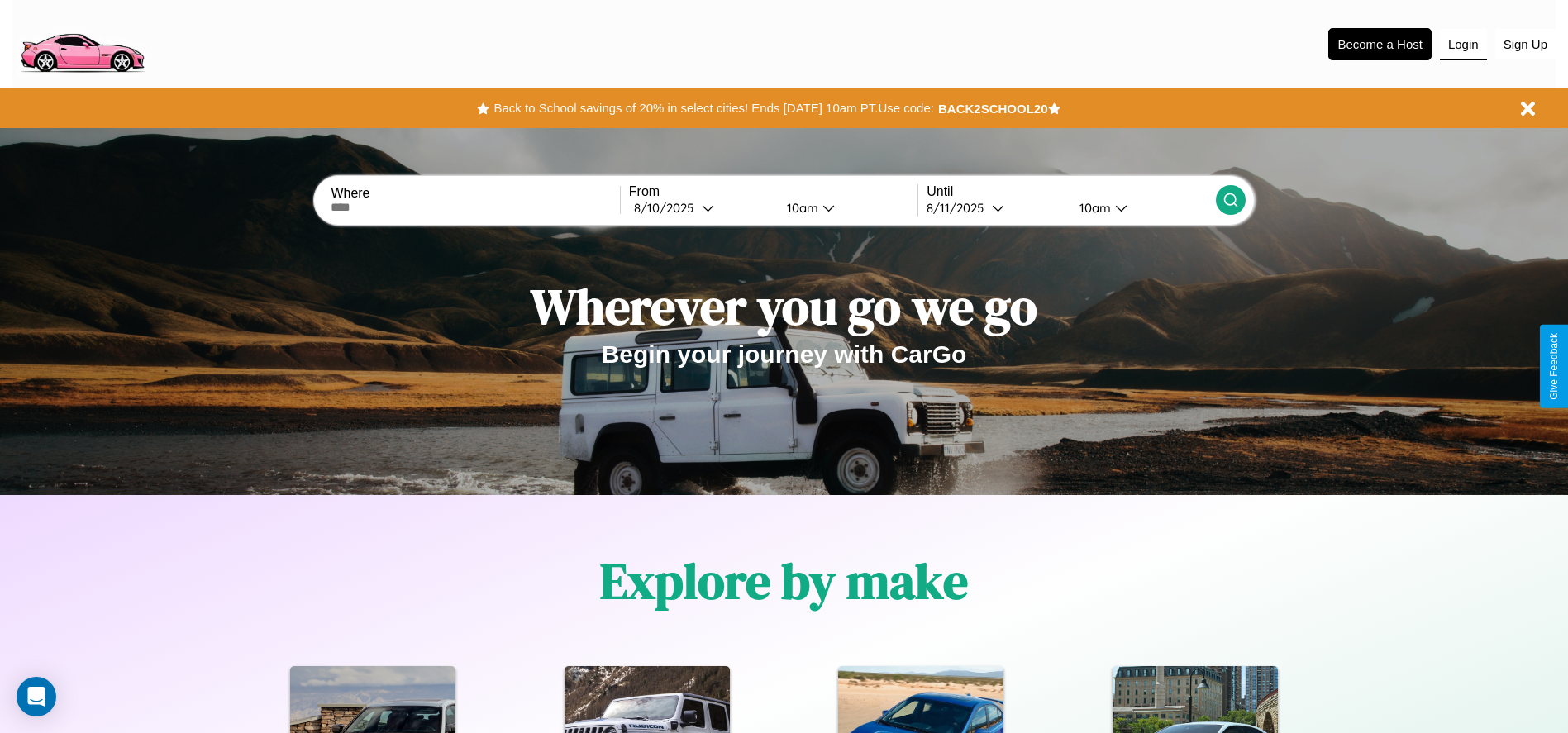
click at [1464, 44] on button "Login" at bounding box center [1463, 44] width 47 height 32
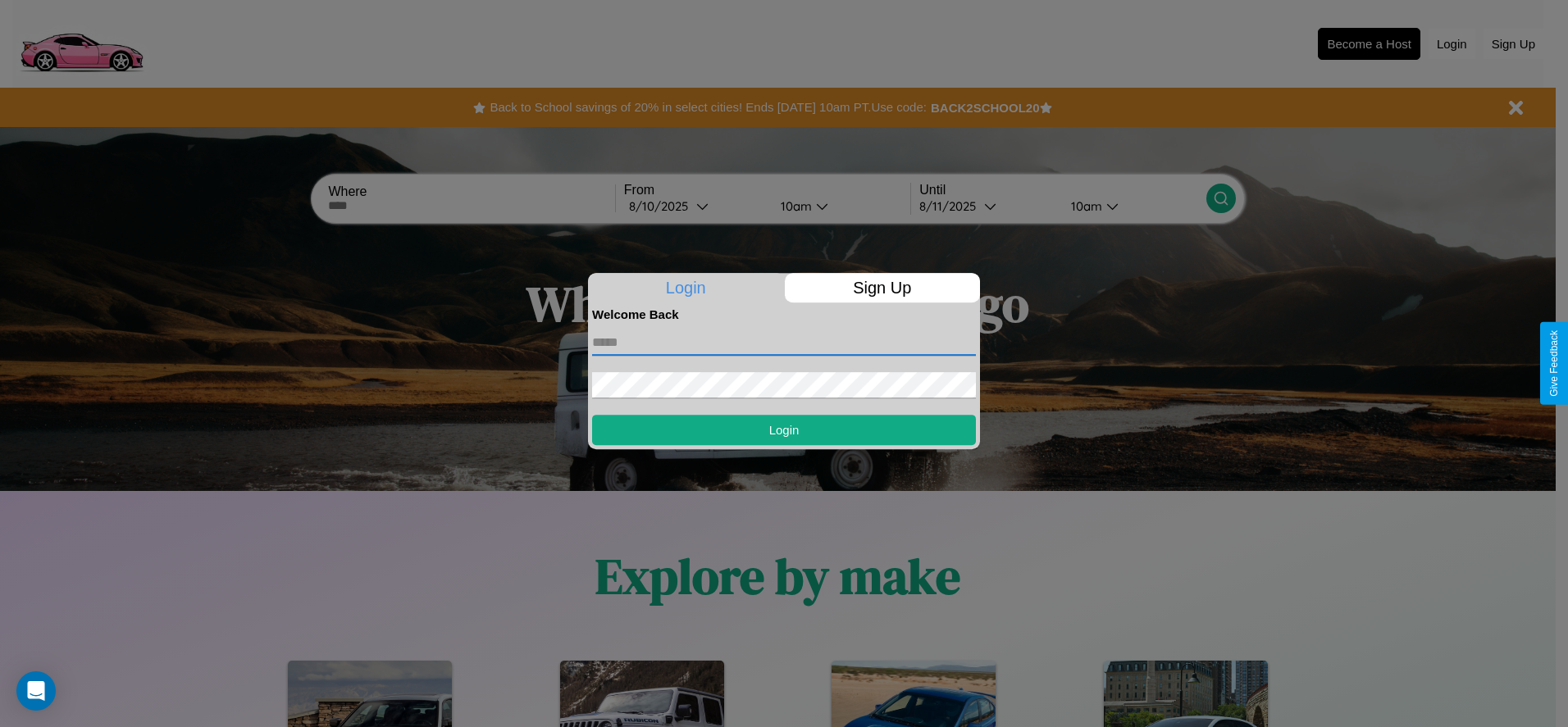
click at [784, 342] on input "text" at bounding box center [784, 343] width 384 height 27
type input "**********"
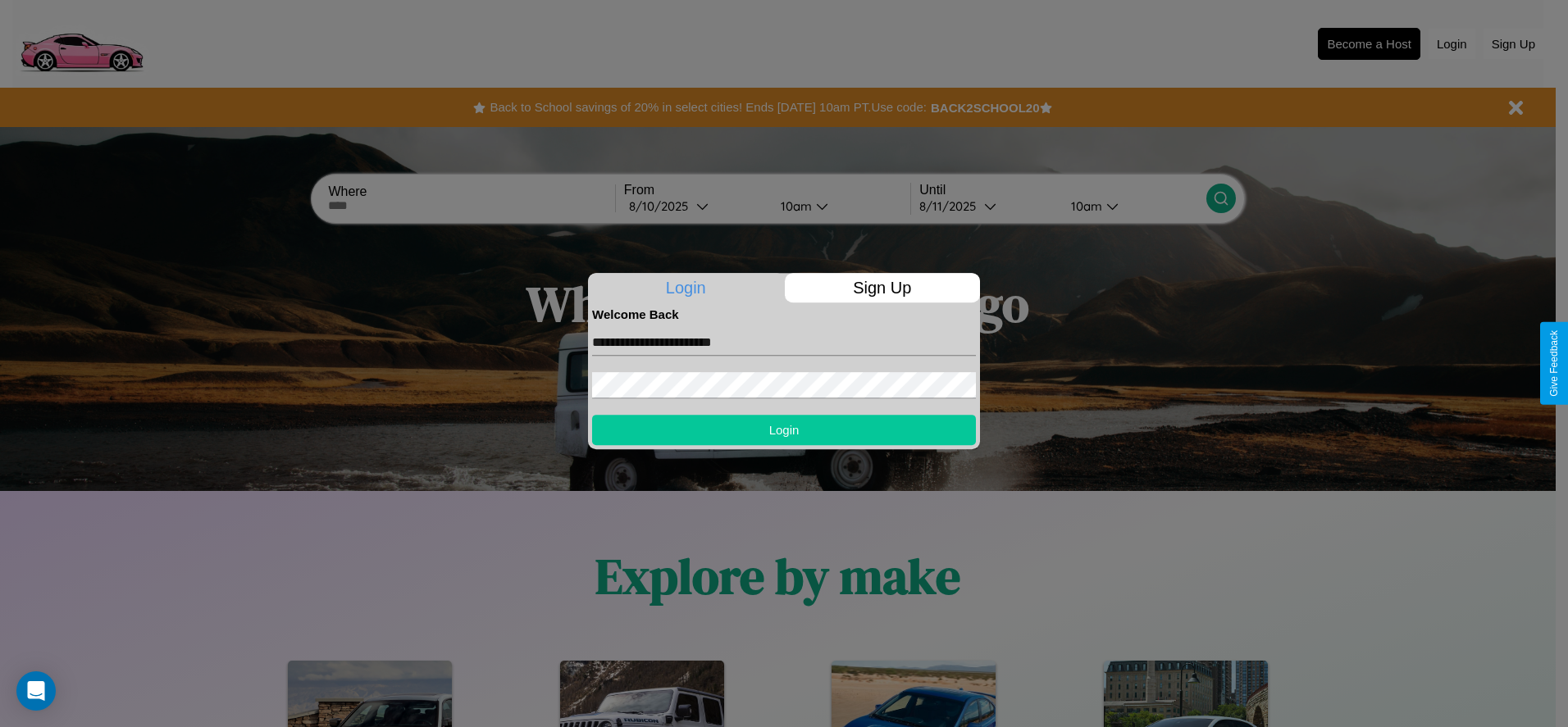
click at [784, 430] on button "Login" at bounding box center [784, 430] width 384 height 30
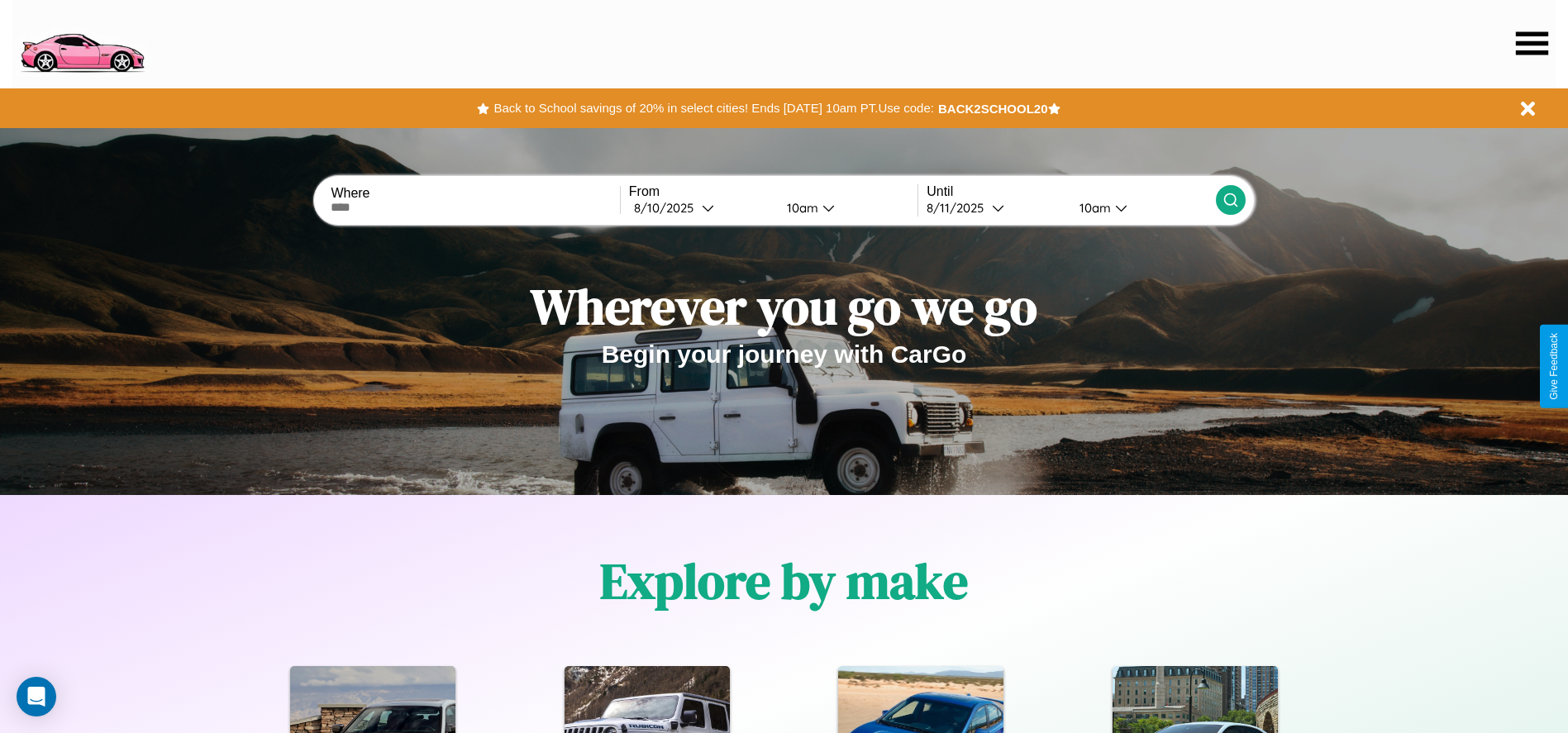
click at [1532, 43] on icon at bounding box center [1533, 43] width 33 height 23
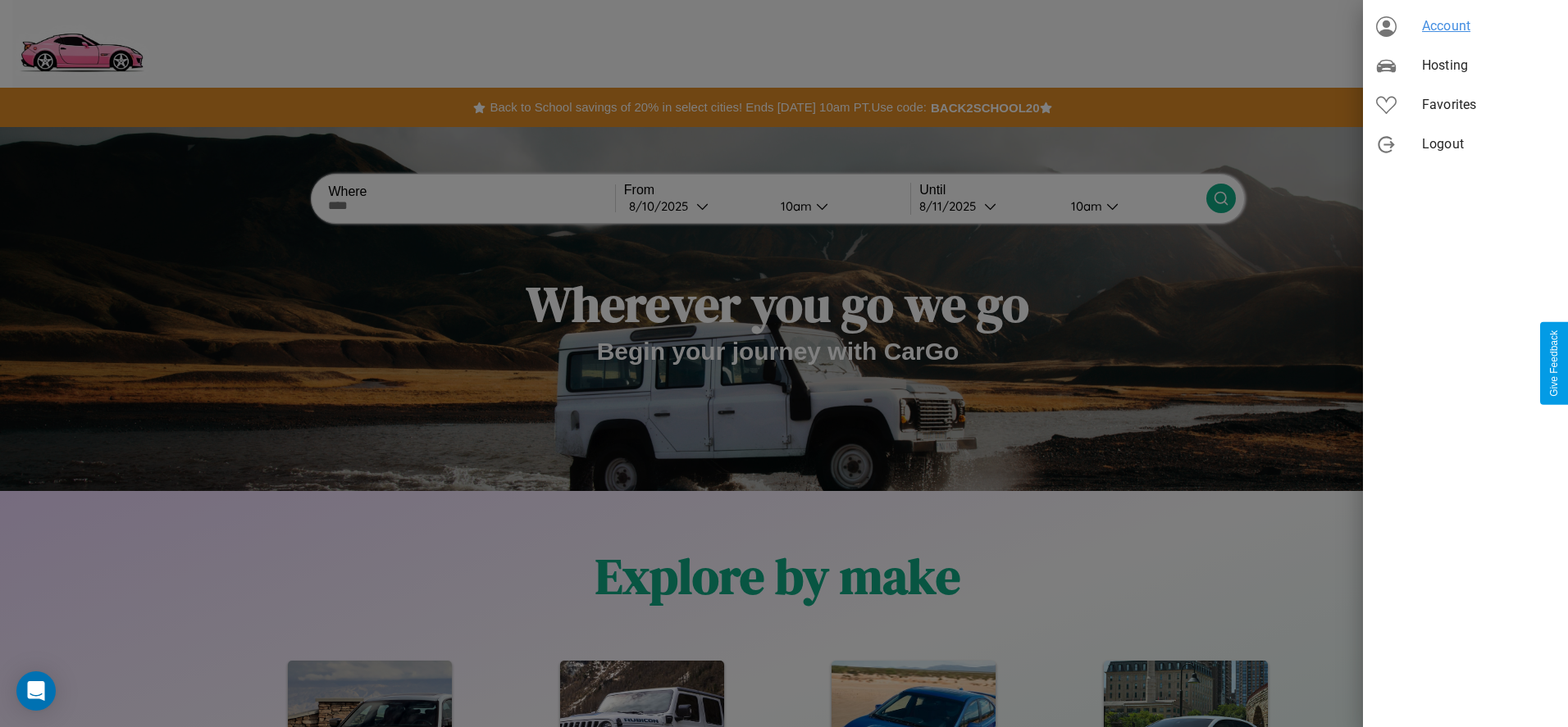
click at [1465, 27] on span "Account" at bounding box center [1489, 26] width 133 height 20
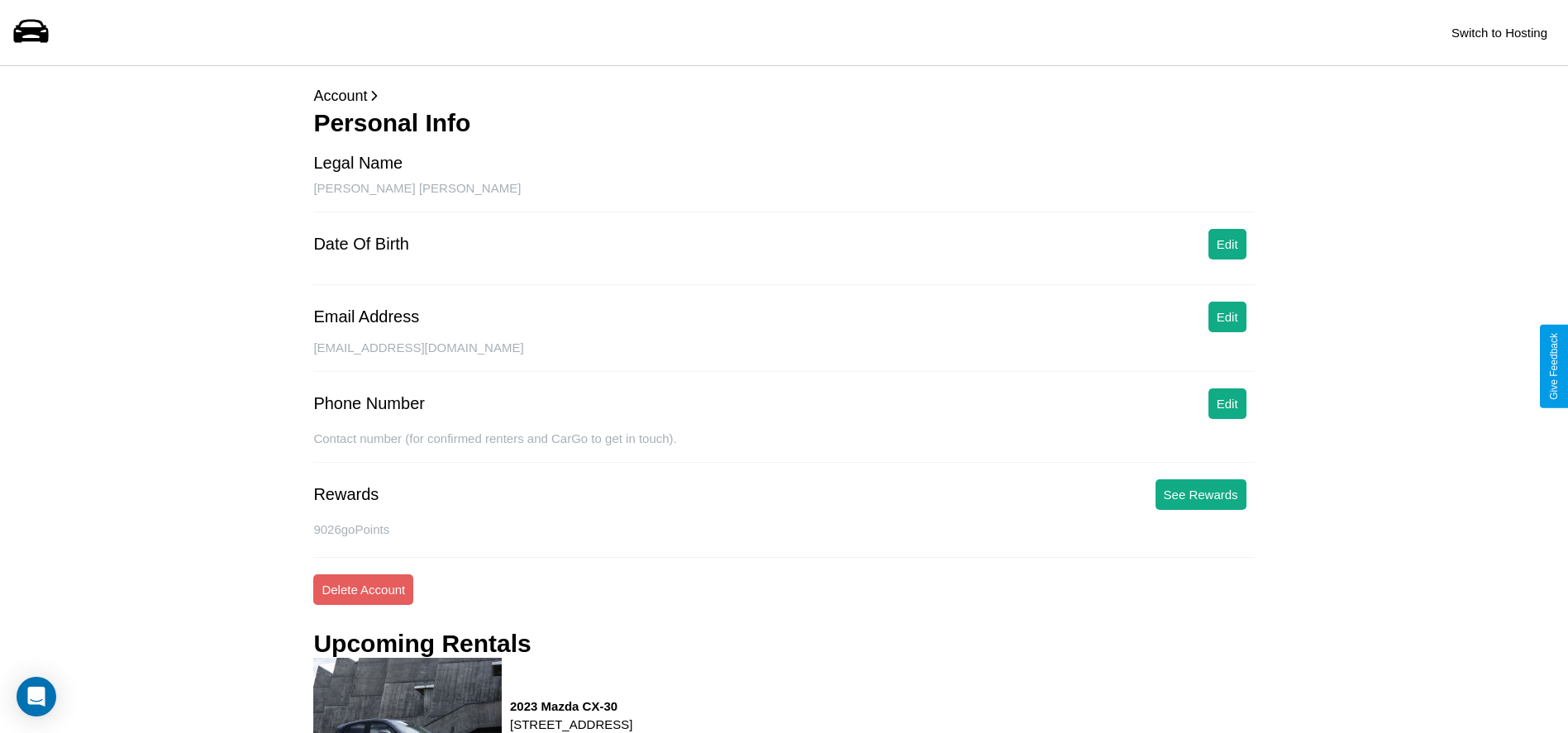
scroll to position [411, 0]
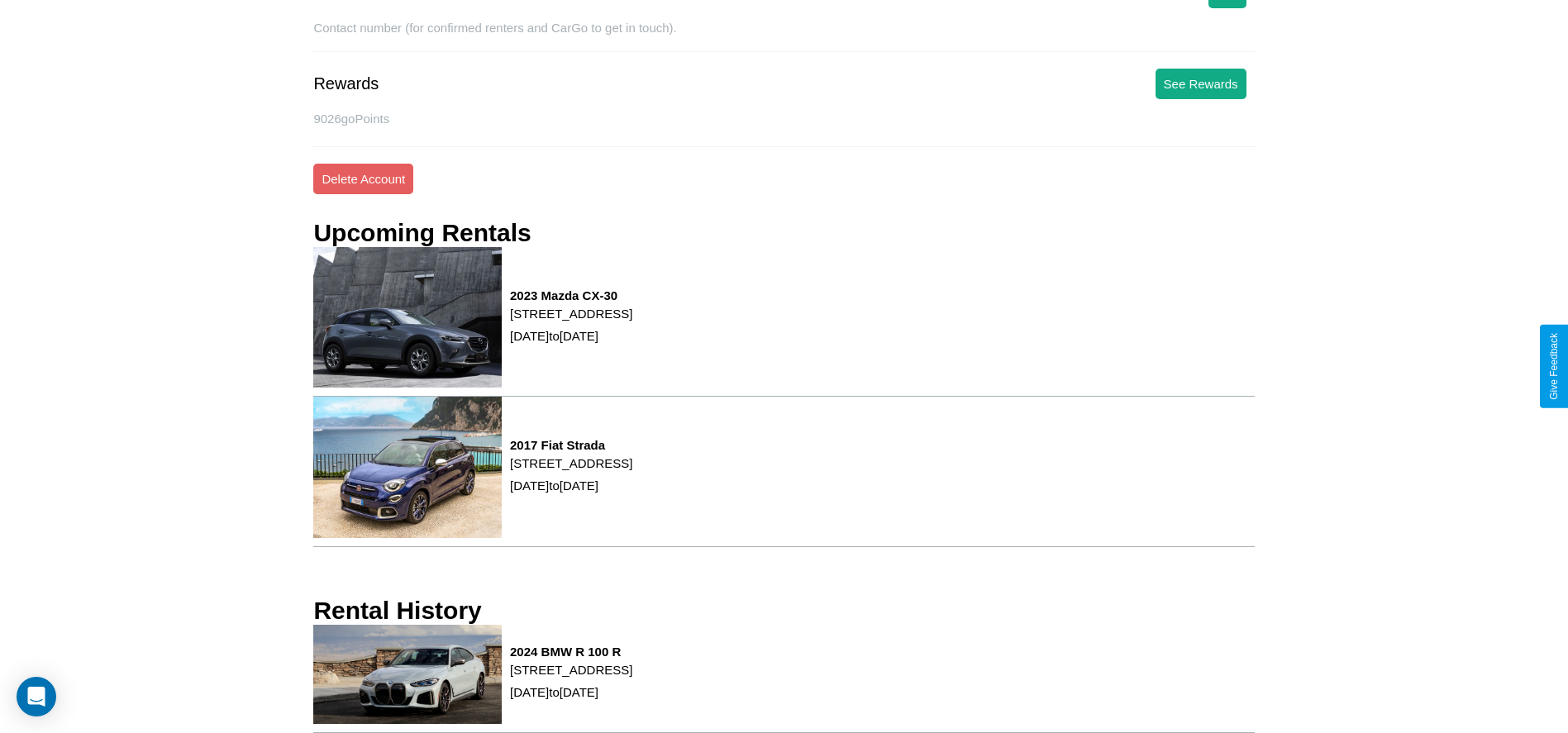
click at [633, 678] on p "[STREET_ADDRESS]" at bounding box center [571, 669] width 123 height 22
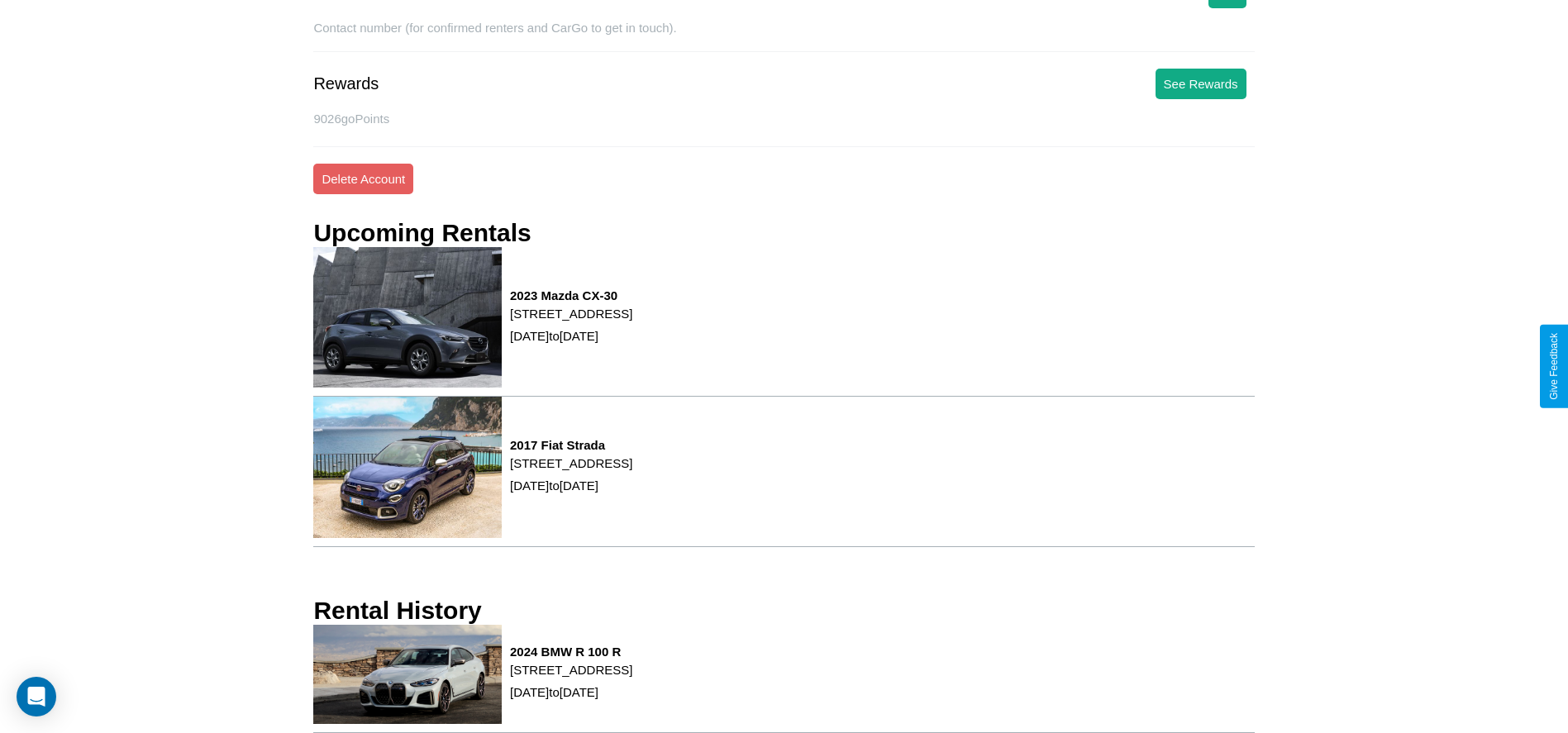
click at [633, 678] on p "[STREET_ADDRESS]" at bounding box center [571, 669] width 123 height 22
